Goal: Information Seeking & Learning: Learn about a topic

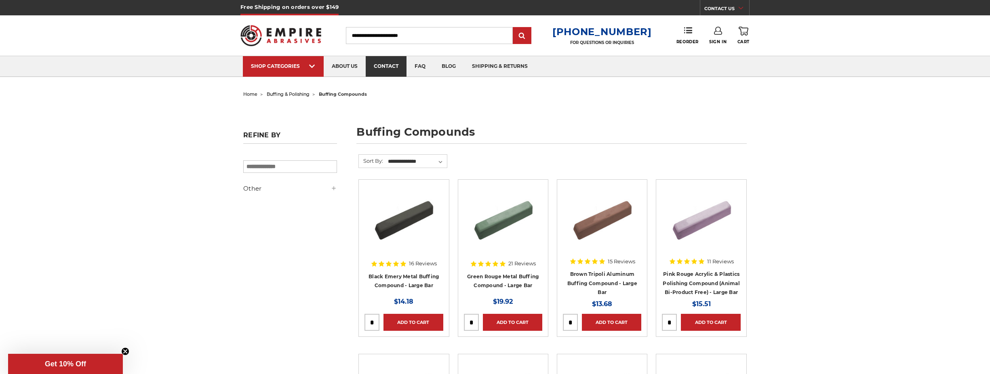
click at [397, 73] on link "contact" at bounding box center [386, 66] width 41 height 21
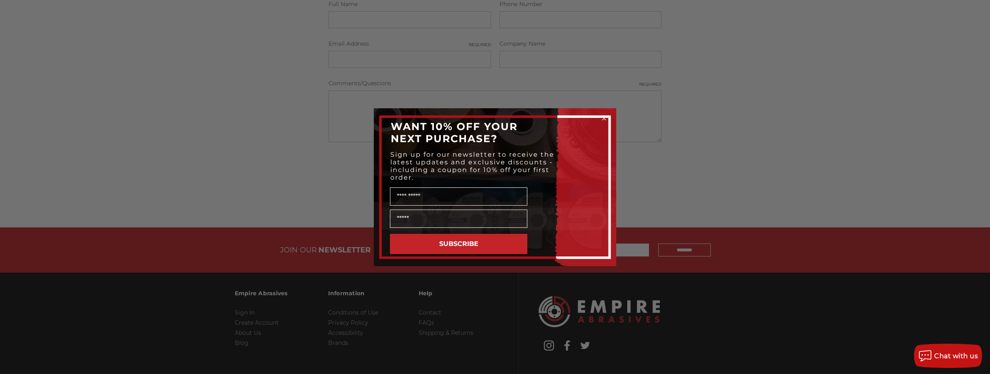
scroll to position [283, 0]
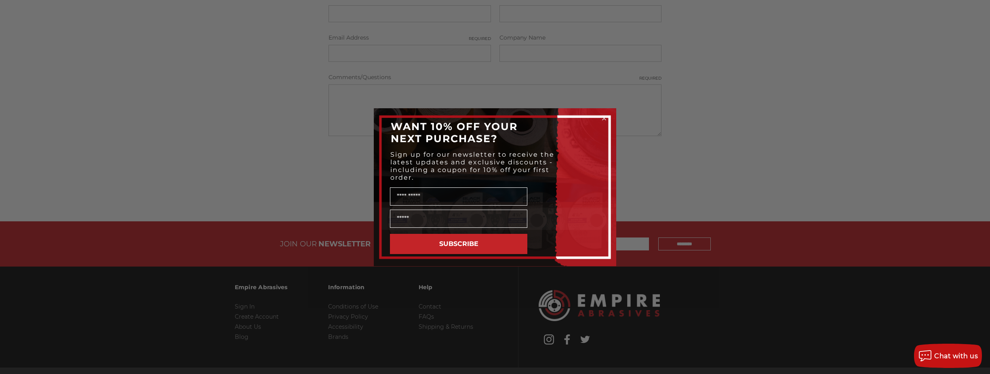
click at [603, 120] on circle "Close dialog" at bounding box center [604, 118] width 8 height 8
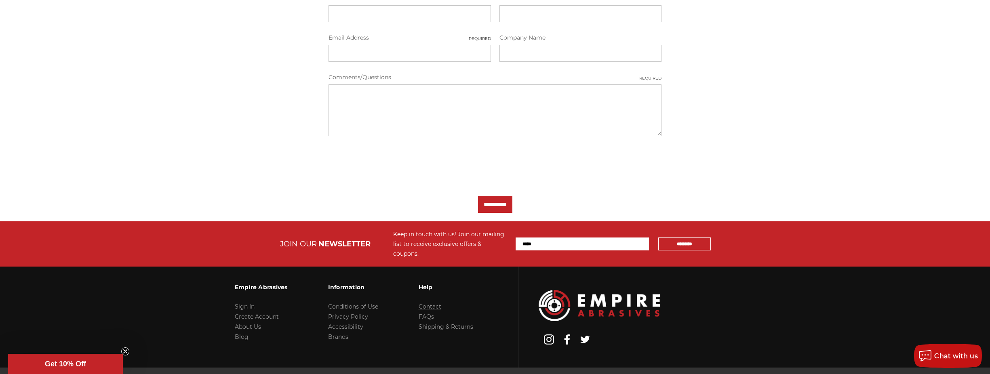
click at [431, 303] on link "Contact" at bounding box center [429, 306] width 23 height 7
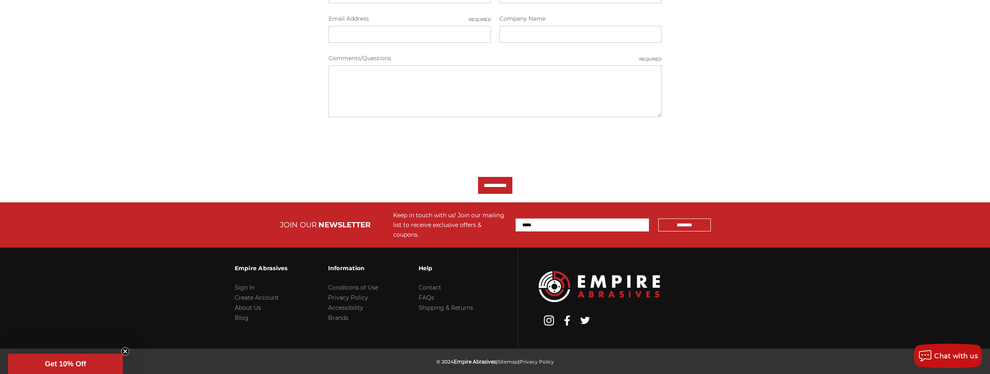
scroll to position [311, 0]
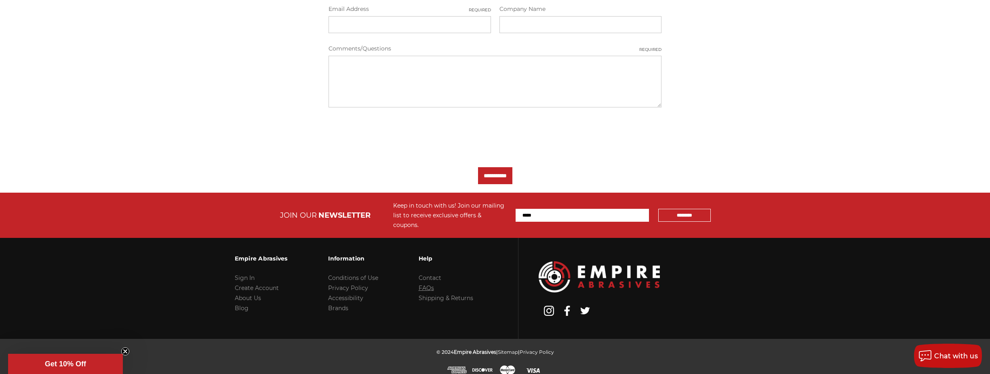
click at [420, 284] on link "FAQs" at bounding box center [425, 287] width 15 height 7
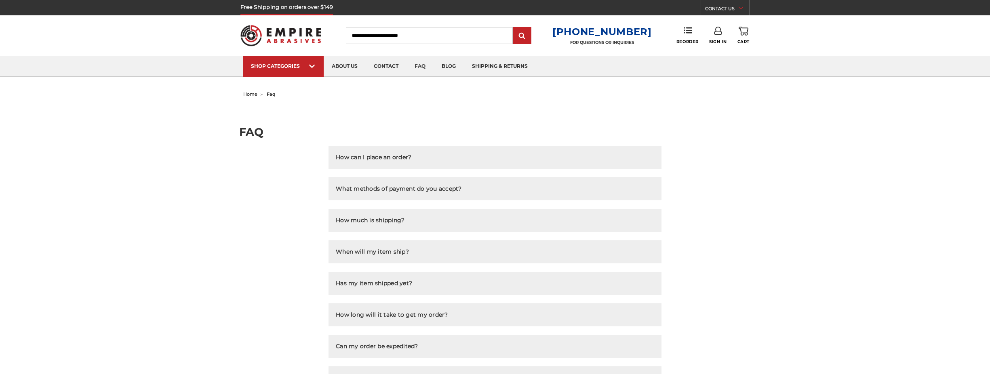
click at [424, 279] on button "Has my item shipped yet?" at bounding box center [494, 283] width 333 height 23
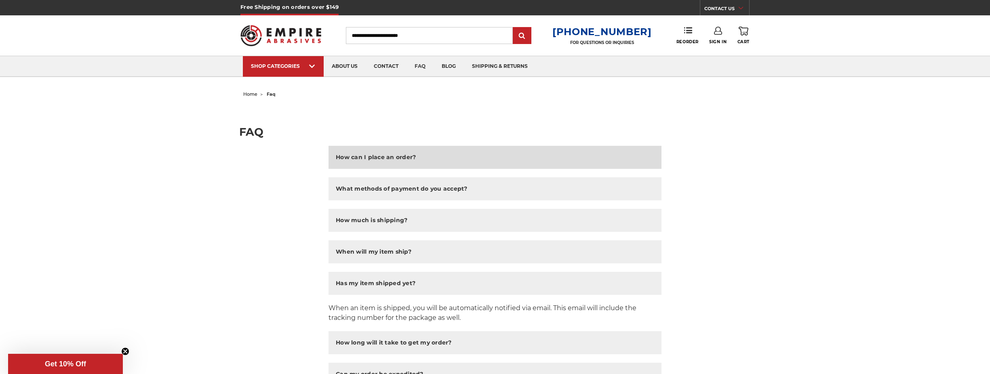
click at [394, 160] on h2 "How can I place an order?" at bounding box center [376, 157] width 80 height 8
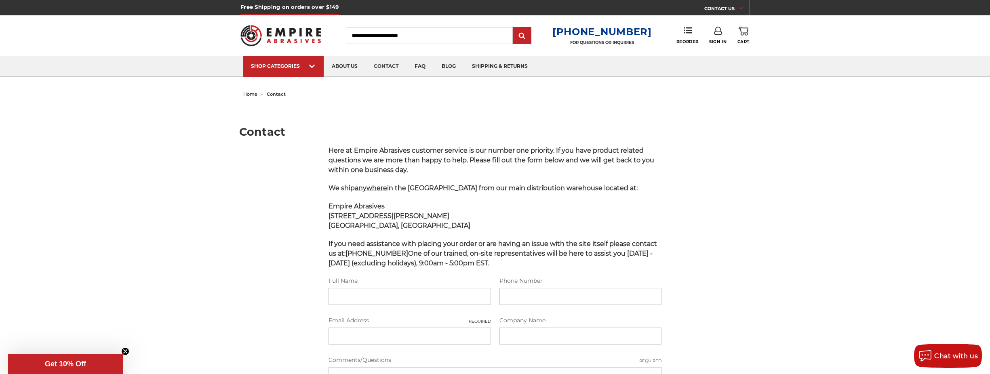
click at [303, 41] on img at bounding box center [280, 36] width 81 height 32
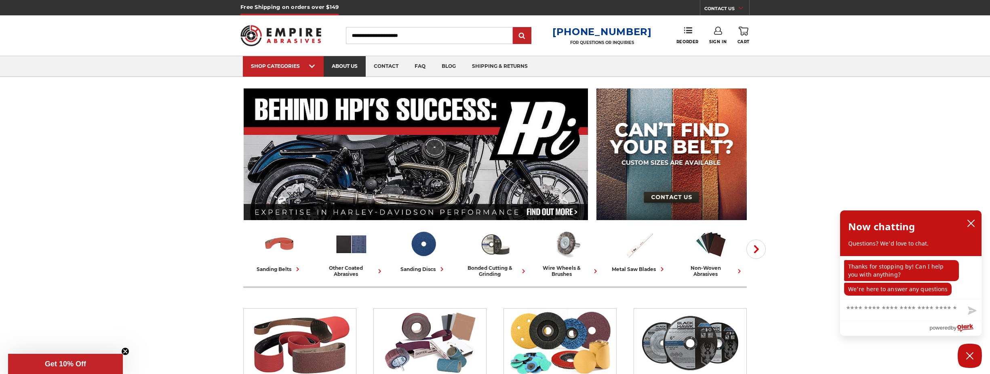
click at [357, 69] on link "about us" at bounding box center [345, 66] width 42 height 21
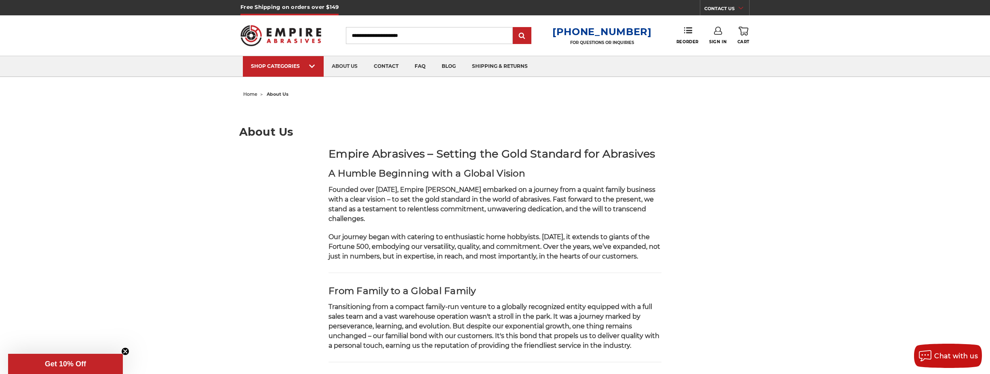
click at [251, 95] on span "home" at bounding box center [250, 94] width 14 height 6
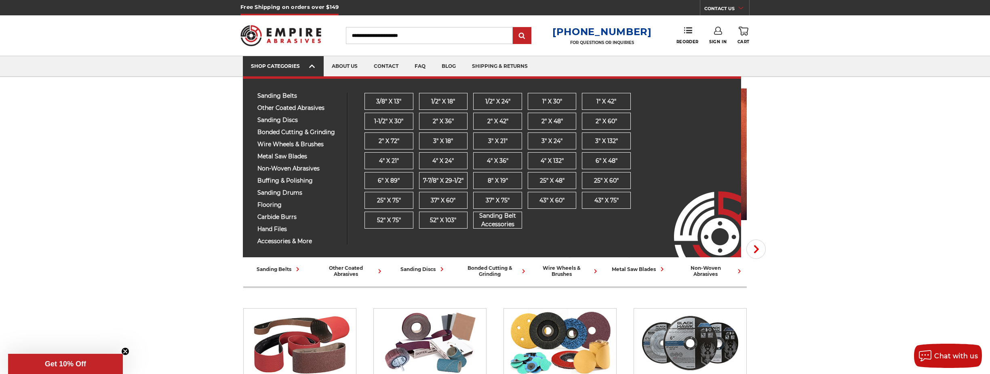
click at [313, 69] on icon at bounding box center [312, 66] width 6 height 9
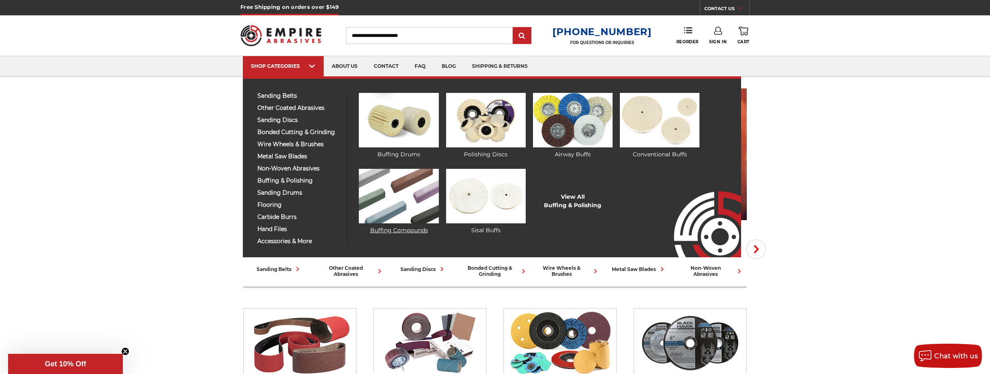
click at [389, 231] on link "Buffing Compounds" at bounding box center [399, 202] width 80 height 66
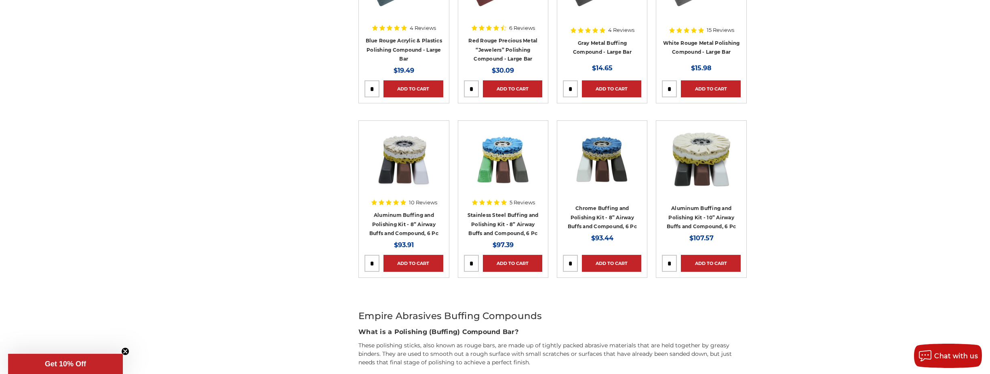
scroll to position [242, 0]
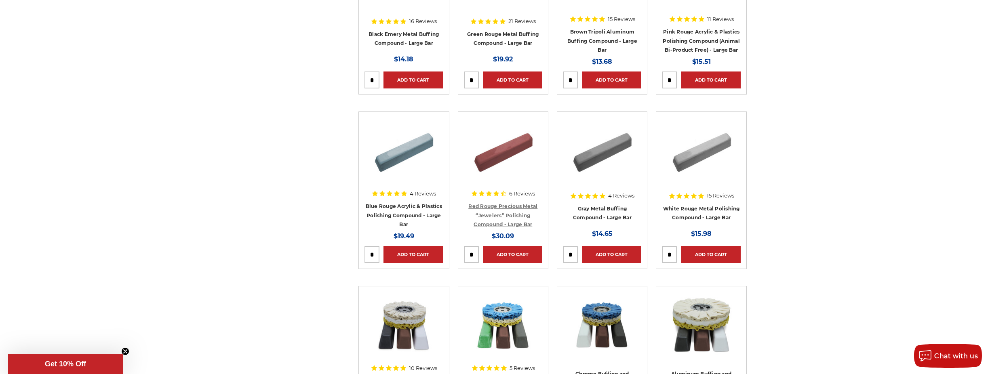
click at [516, 204] on link "Red Rouge Precious Metal “Jewelers” Polishing Compound - Large Bar" at bounding box center [502, 215] width 69 height 24
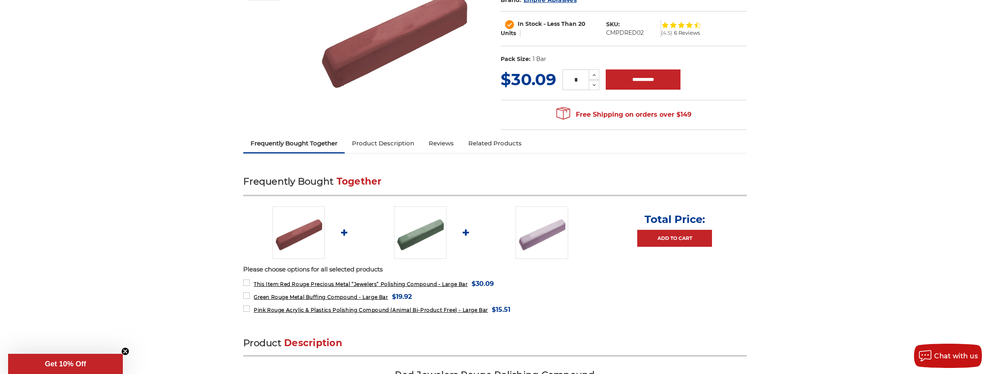
scroll to position [162, 0]
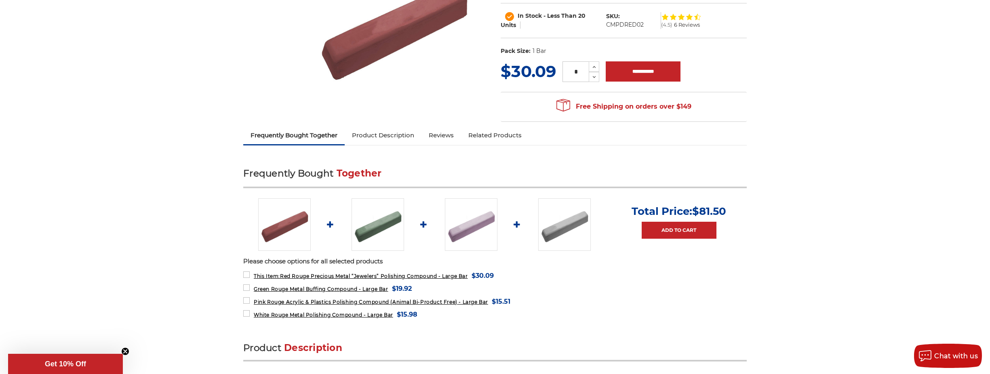
click at [388, 138] on link "Product Description" at bounding box center [383, 135] width 77 height 18
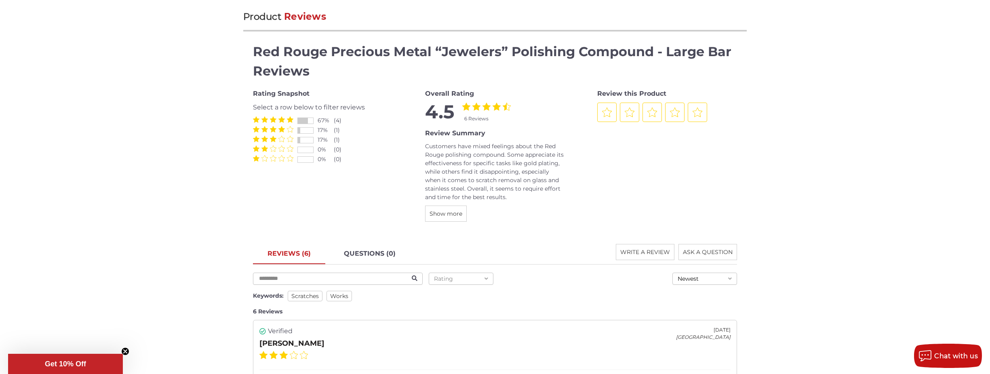
scroll to position [980, 0]
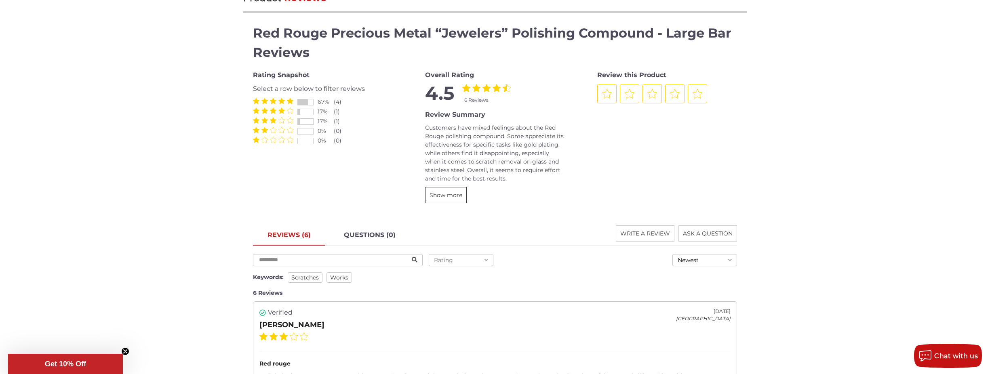
click at [460, 200] on button "Show more" at bounding box center [446, 195] width 42 height 16
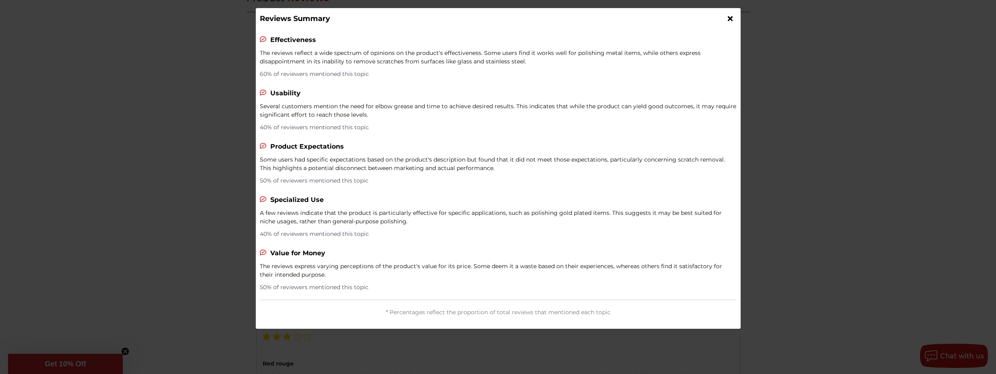
click at [150, 122] on div at bounding box center [498, 187] width 996 height 374
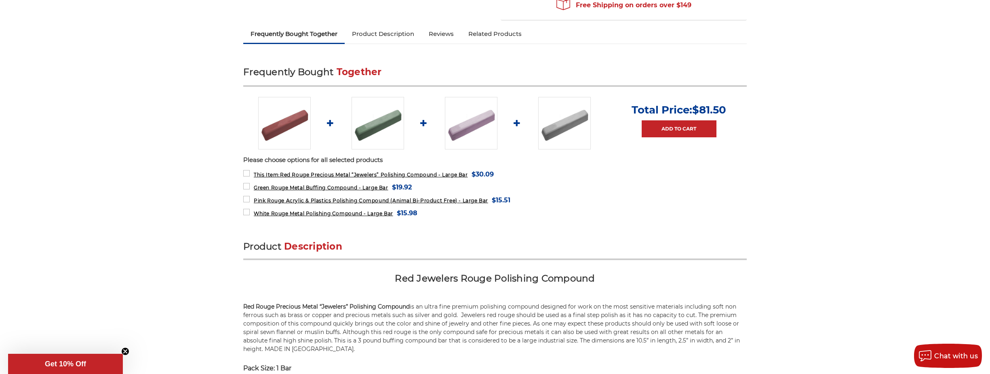
scroll to position [283, 0]
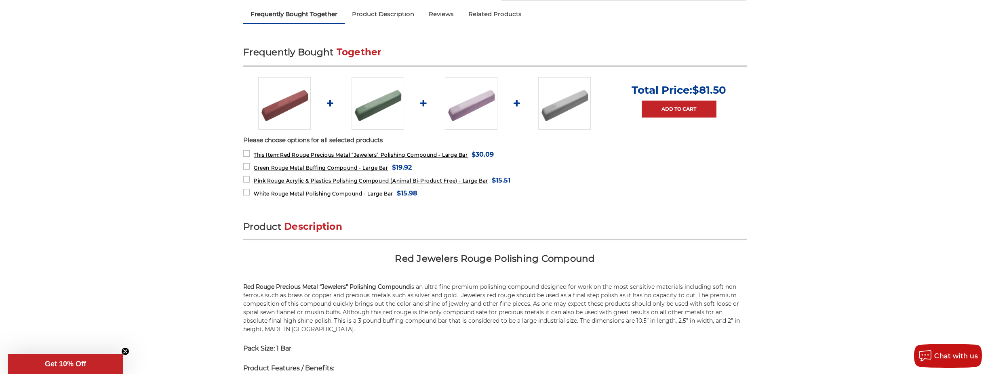
click at [392, 17] on link "Product Description" at bounding box center [383, 14] width 77 height 18
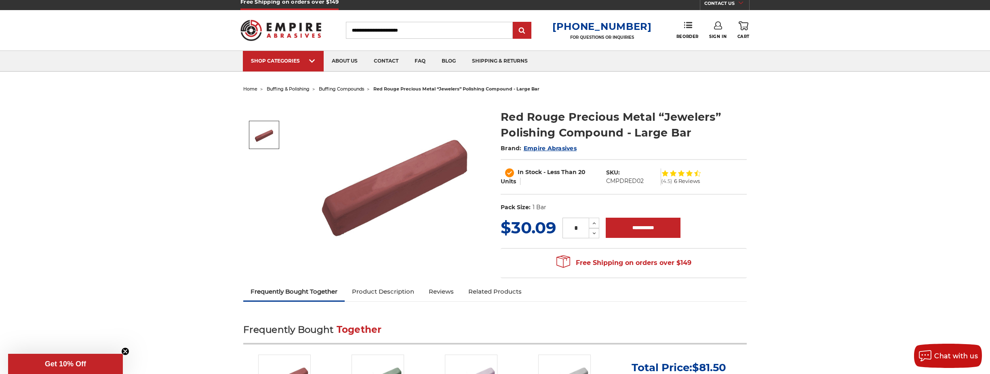
scroll to position [0, 0]
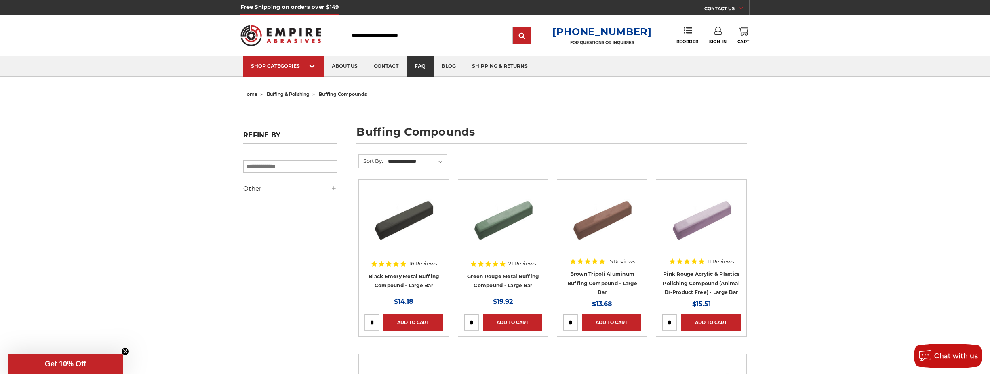
click at [418, 67] on link "faq" at bounding box center [419, 66] width 27 height 21
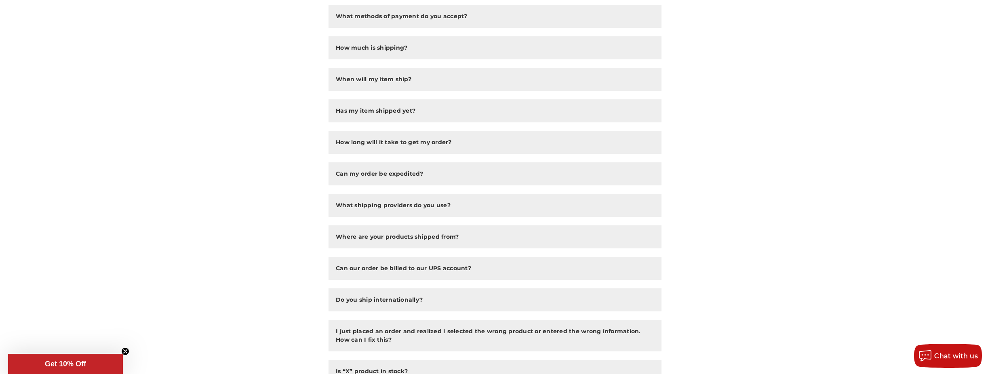
scroll to position [283, 0]
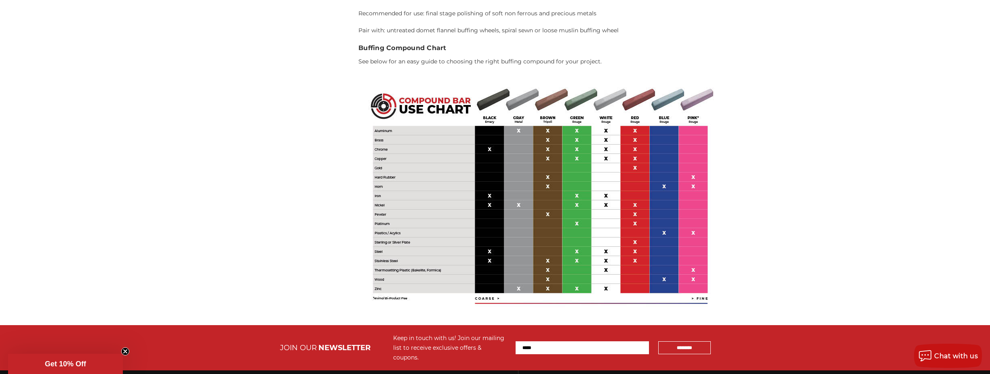
scroll to position [1648, 0]
